Goal: Information Seeking & Learning: Find specific fact

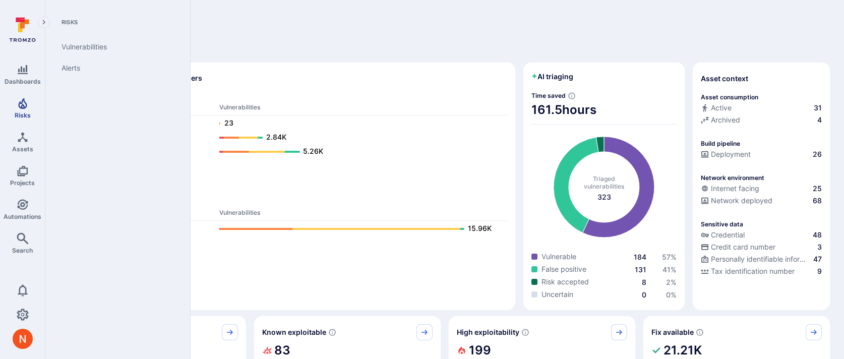
click at [28, 113] on span "Risks" at bounding box center [23, 115] width 16 height 8
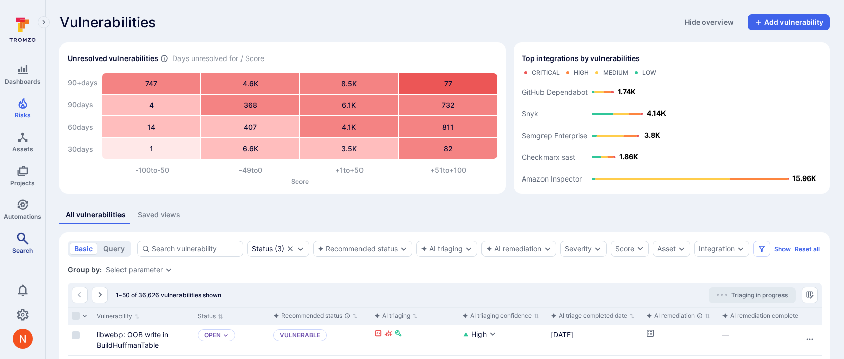
click at [26, 241] on icon "Search" at bounding box center [23, 238] width 12 height 12
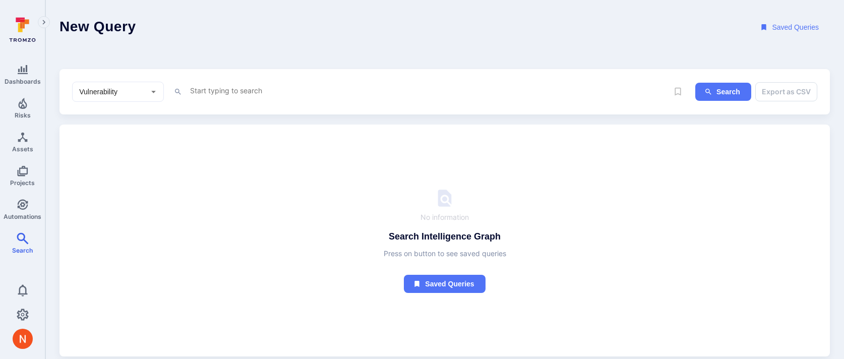
click at [233, 96] on div "x" at bounding box center [428, 91] width 479 height 15
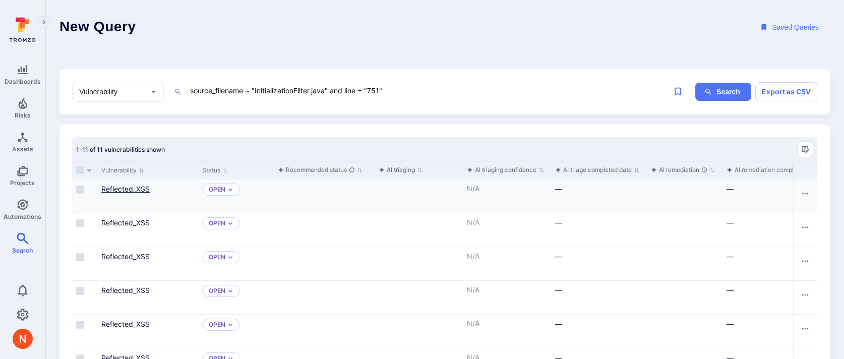
click at [145, 189] on link "Reflected_XSS" at bounding box center [125, 188] width 48 height 9
click at [407, 92] on textarea "source_filename ~ "InitializationFilter.java" and line = "751"" at bounding box center [428, 90] width 479 height 13
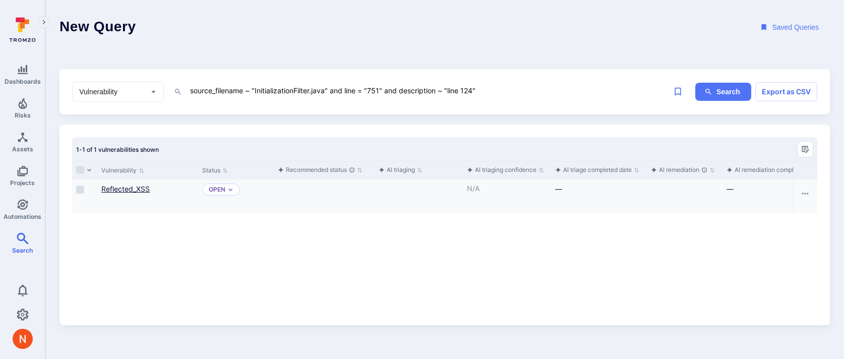
type textarea "source_filename ~ "InitializationFilter.java" and line = "751" and description …"
click at [123, 188] on link "Reflected_XSS" at bounding box center [125, 188] width 48 height 9
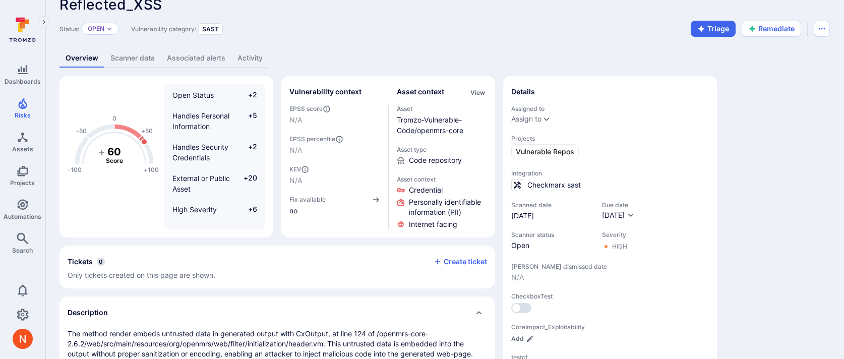
scroll to position [18, 0]
click at [692, 32] on button "Triage" at bounding box center [712, 28] width 45 height 16
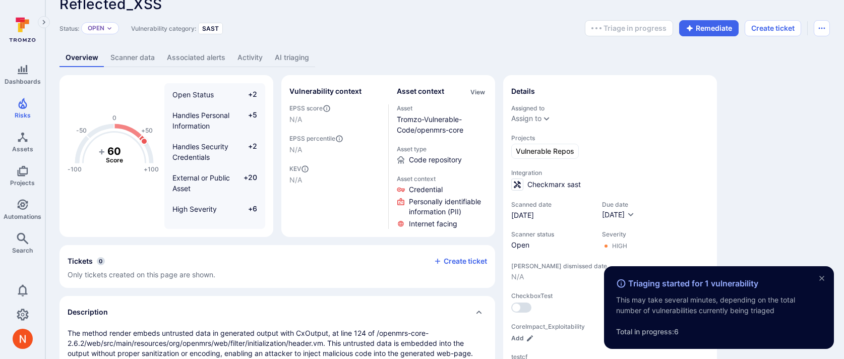
scroll to position [0, 0]
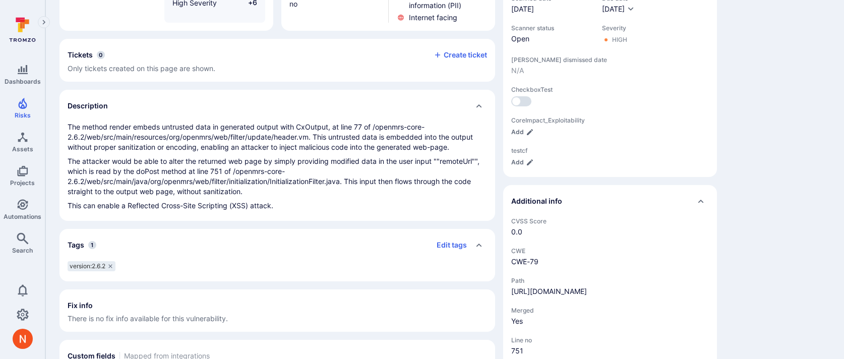
scroll to position [224, 0]
